Goal: Transaction & Acquisition: Purchase product/service

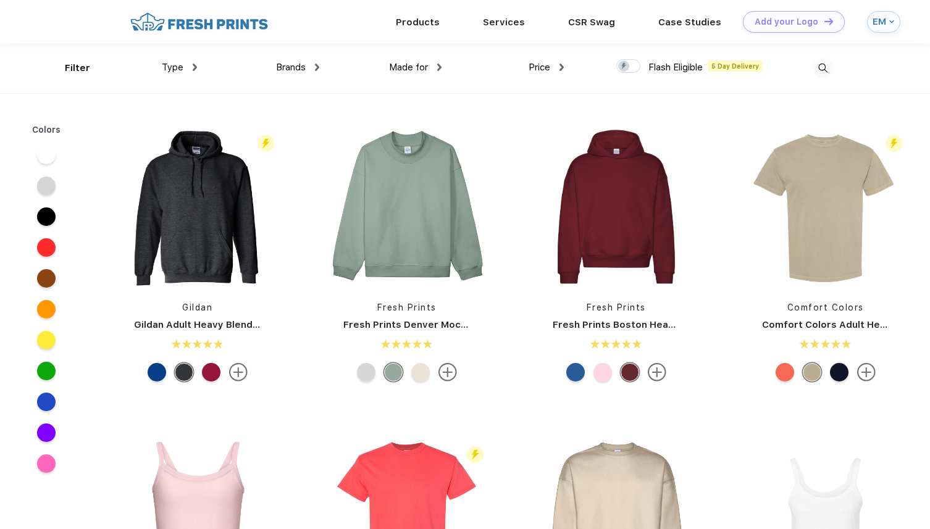
click at [224, 23] on img at bounding box center [199, 22] width 145 height 22
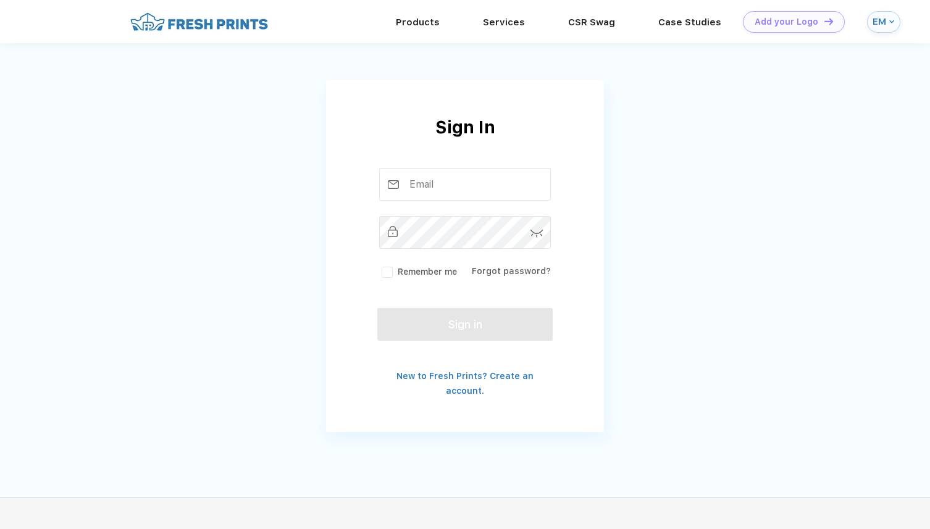
click at [426, 203] on div "Remember me Forgot password?" at bounding box center [464, 223] width 175 height 111
click at [426, 196] on input "text" at bounding box center [465, 184] width 172 height 33
click at [434, 175] on input "text" at bounding box center [465, 184] width 172 height 33
click at [175, 22] on img at bounding box center [199, 22] width 145 height 22
click at [436, 173] on input "text" at bounding box center [465, 184] width 172 height 33
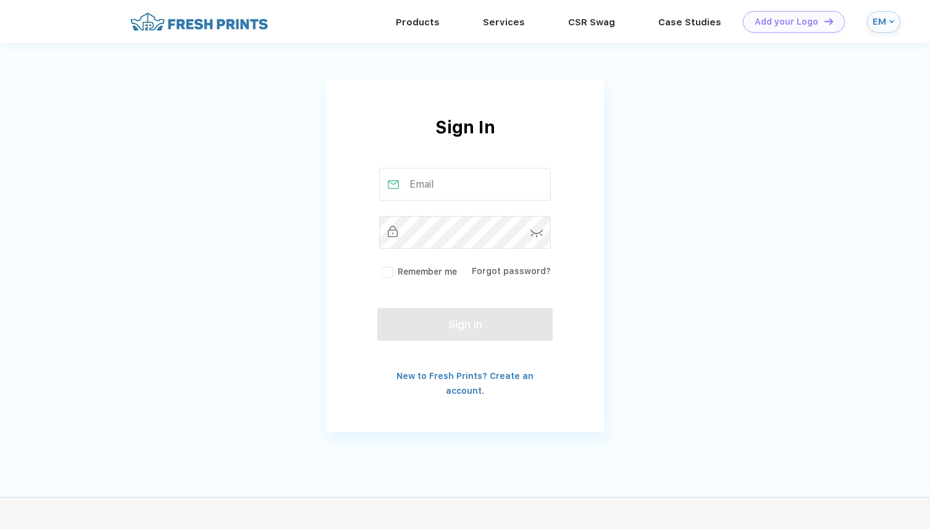
click at [436, 188] on input "text" at bounding box center [465, 184] width 172 height 33
type input "ellecharlottemabon@gmail.com"
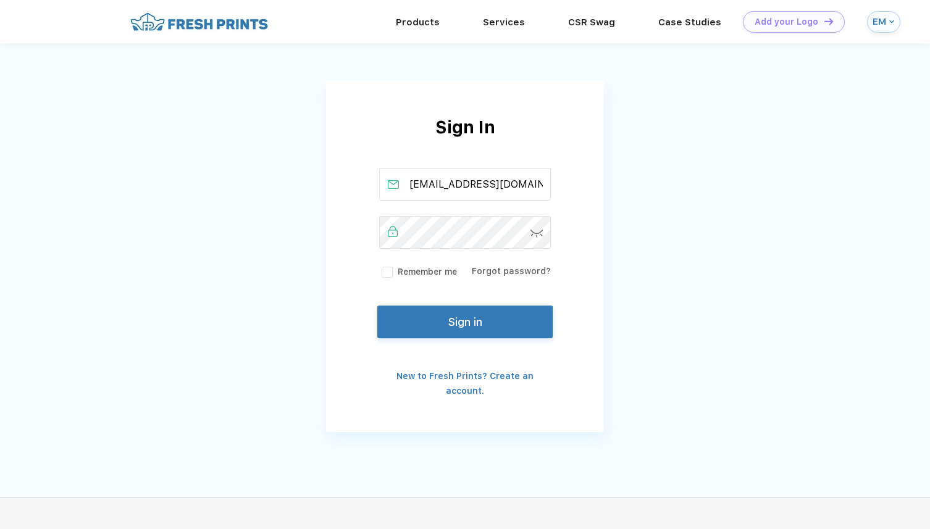
click at [434, 321] on button "Sign in" at bounding box center [464, 322] width 175 height 33
click at [476, 319] on button "Sign in" at bounding box center [464, 322] width 175 height 33
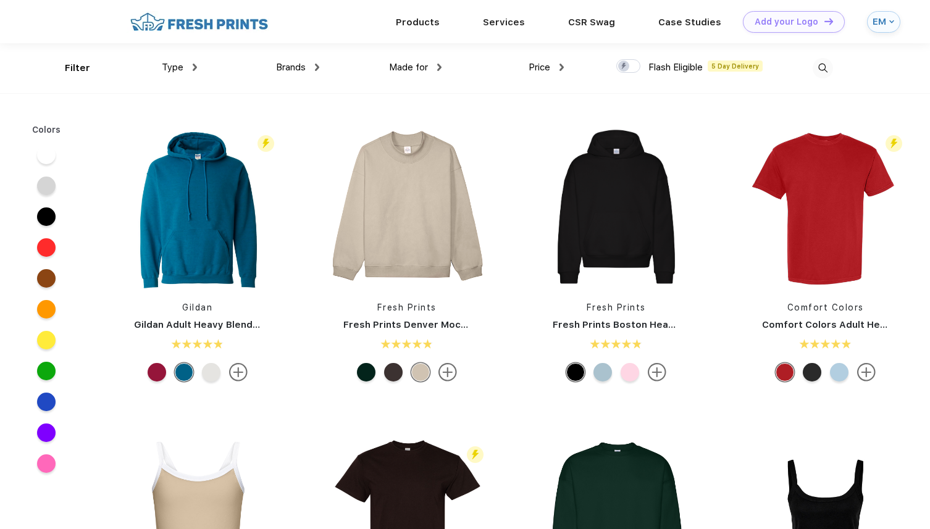
click at [825, 72] on img at bounding box center [823, 68] width 20 height 20
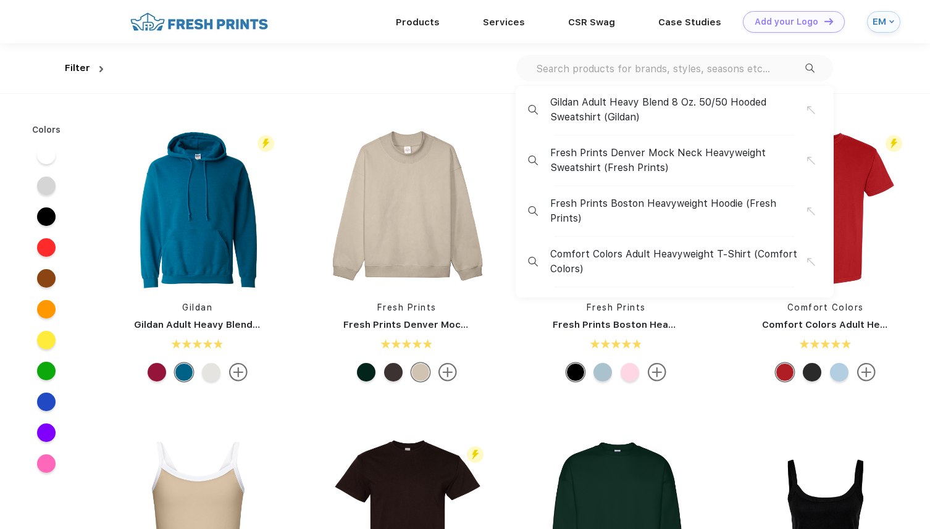
click at [752, 77] on div "Gildan Adult Heavy Blend 8 Oz. 50/50 Hooded Sweatshirt (Gildan) Fresh Prints De…" at bounding box center [674, 68] width 317 height 27
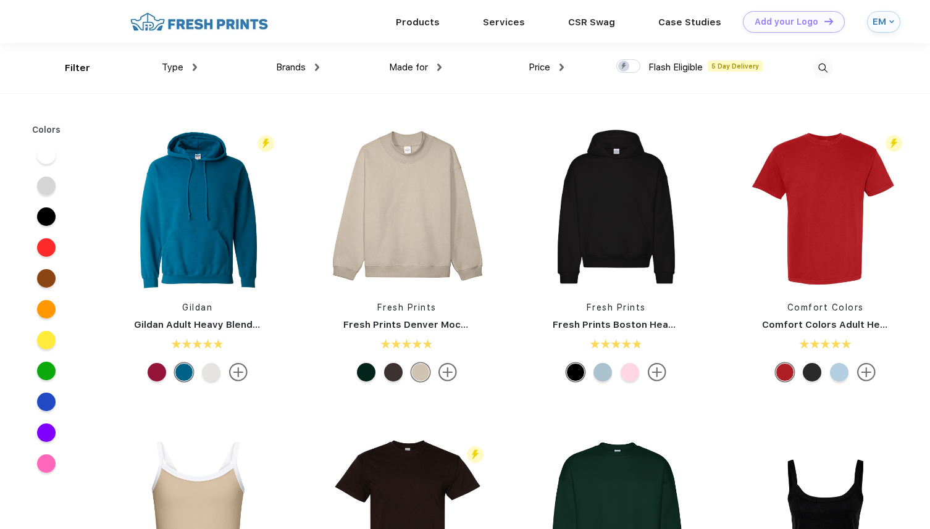
click at [828, 69] on img at bounding box center [823, 68] width 20 height 20
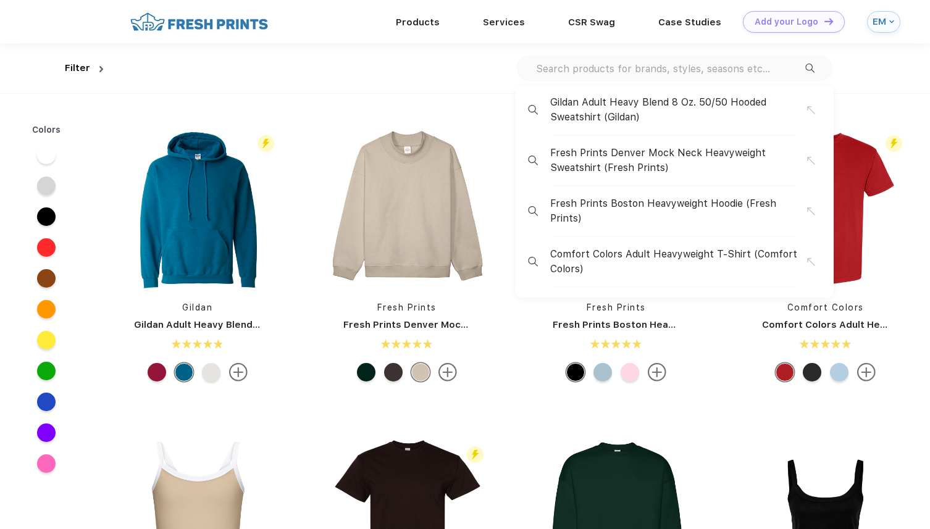
click at [733, 75] on div "Gildan Adult Heavy Blend 8 Oz. 50/50 Hooded Sweatshirt (Gildan) Fresh Prints De…" at bounding box center [674, 68] width 317 height 27
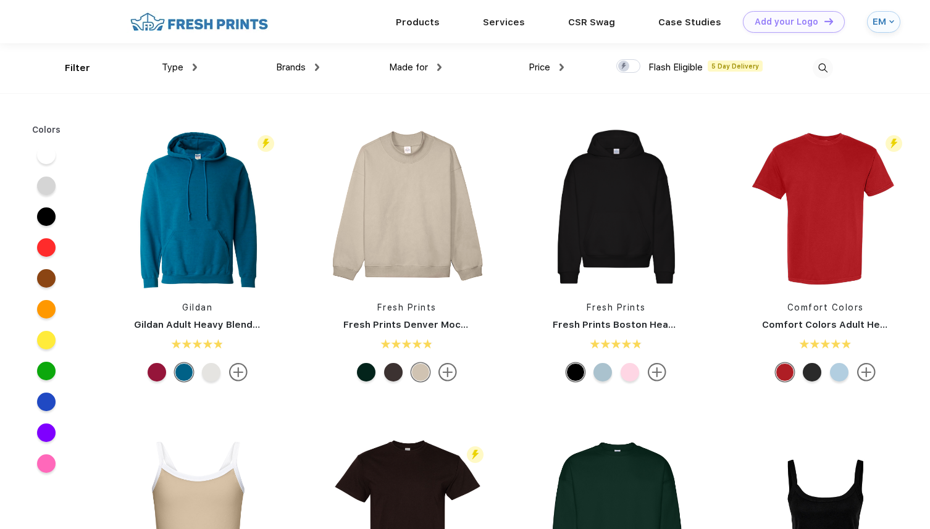
click at [821, 69] on img at bounding box center [823, 68] width 20 height 20
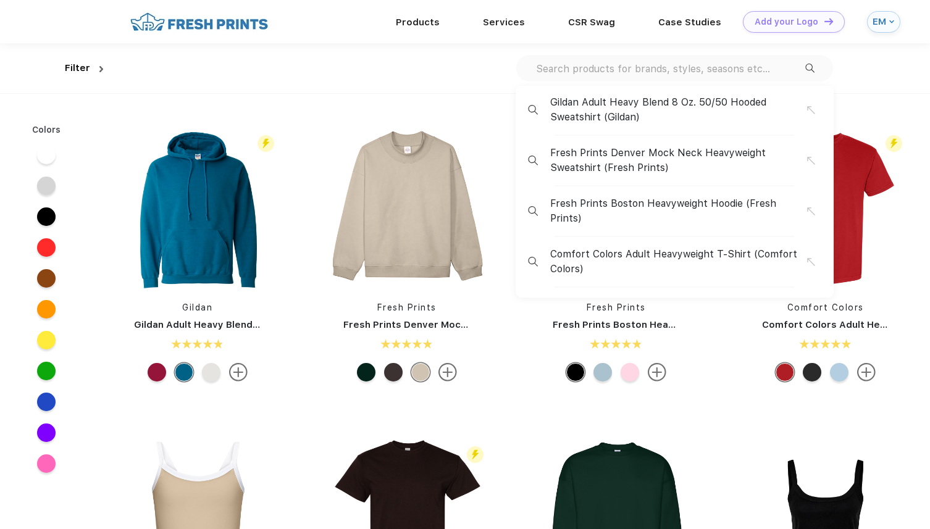
click at [787, 70] on input "text" at bounding box center [670, 69] width 271 height 14
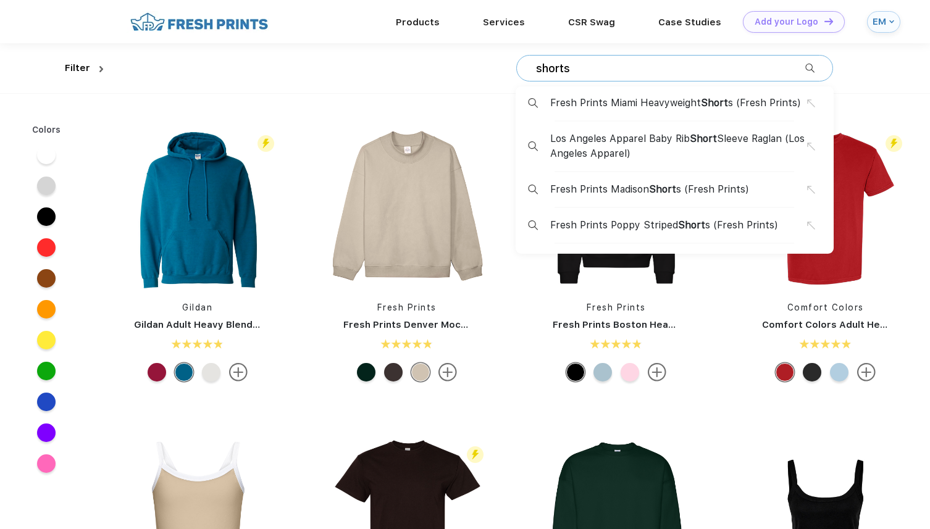
type input "shorts"
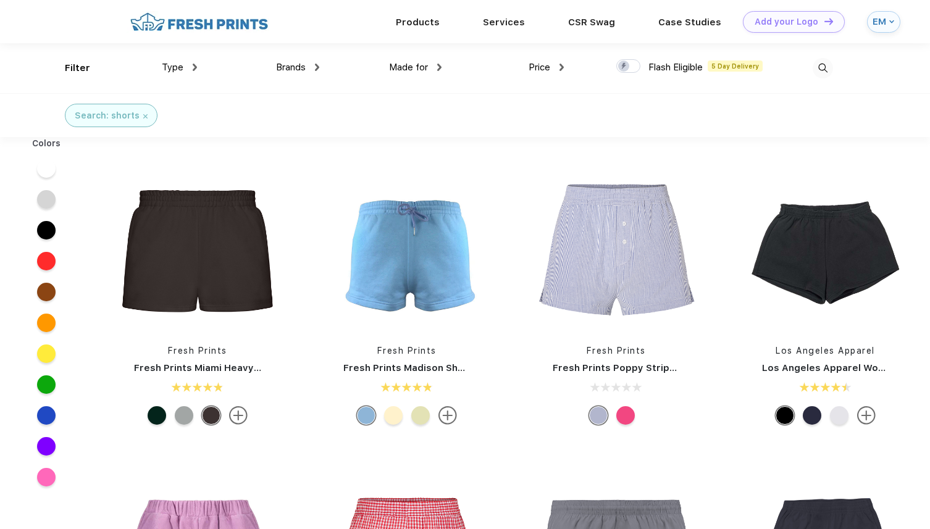
click at [83, 66] on div "Type Shirts Sweaters Bottoms Accessories Hats Tanks Jackets Jerseys Polos" at bounding box center [135, 68] width 122 height 50
click at [422, 28] on div "Products" at bounding box center [417, 22] width 87 height 16
click at [868, 17] on div "EM" at bounding box center [883, 22] width 33 height 22
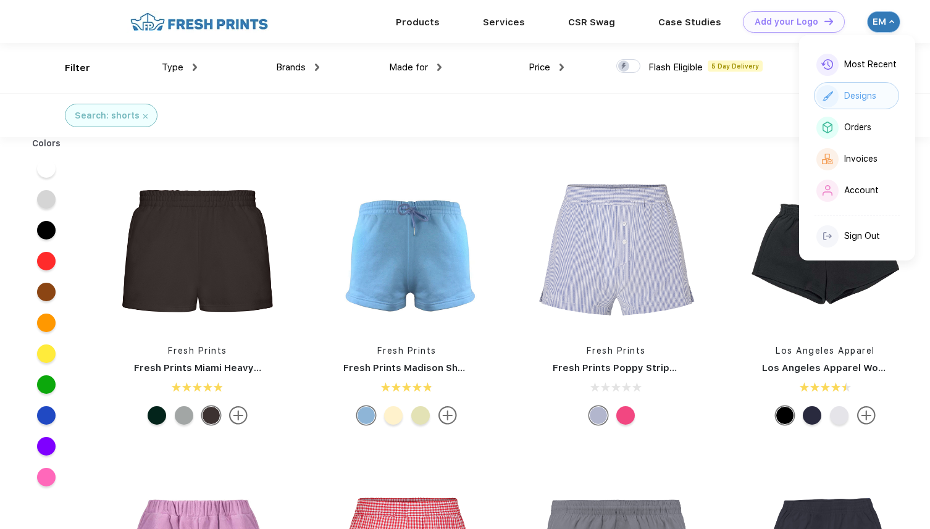
click at [843, 101] on div "Designs" at bounding box center [856, 95] width 85 height 27
